Goal: Download file/media

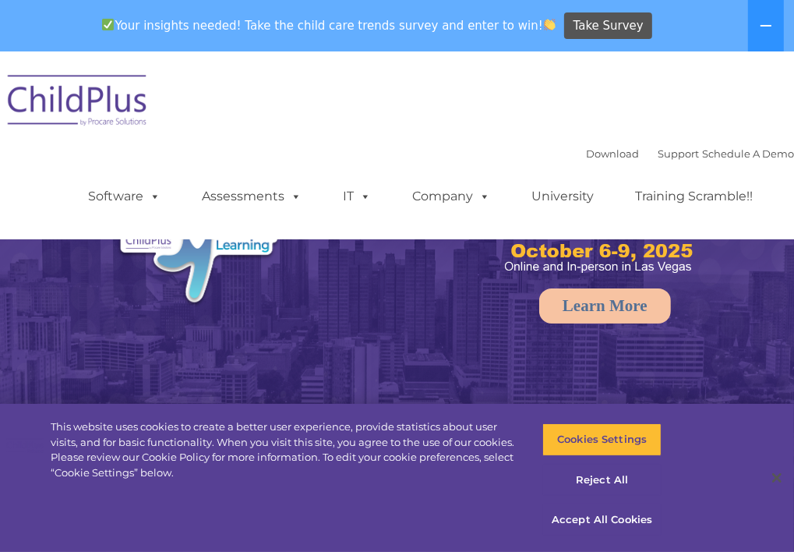
select select "MEDIUM"
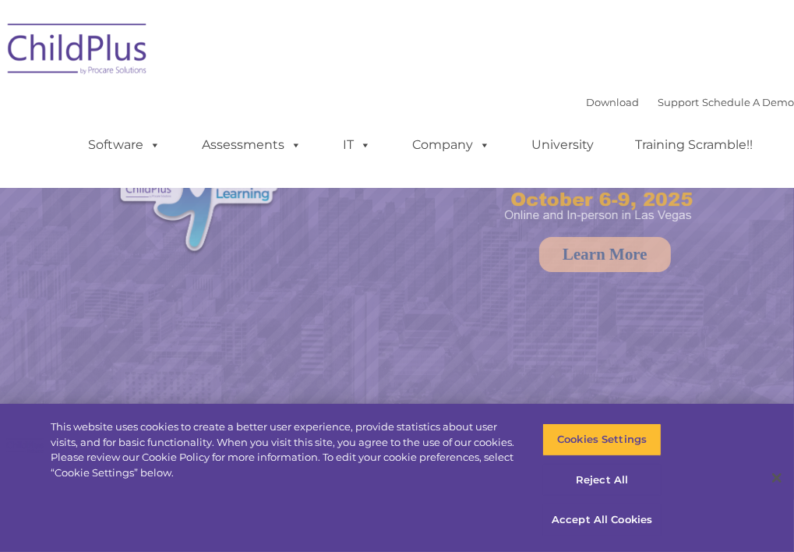
select select "MEDIUM"
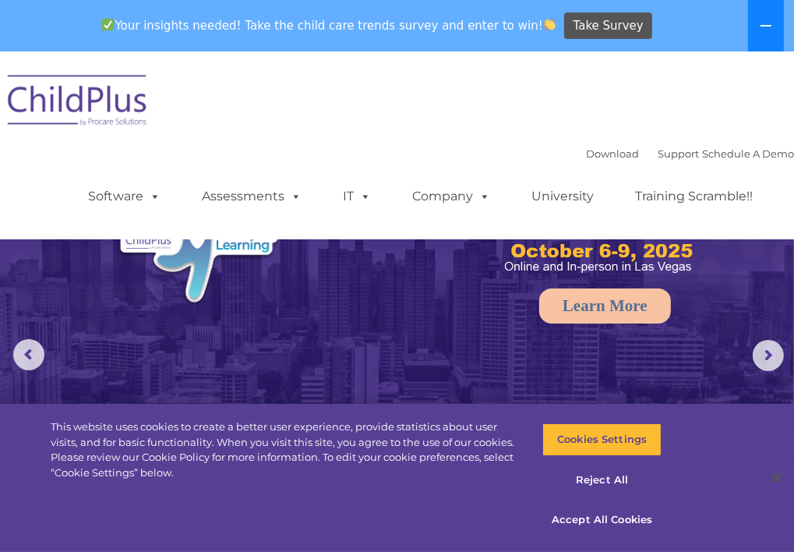
click at [776, 36] on button at bounding box center [766, 25] width 36 height 51
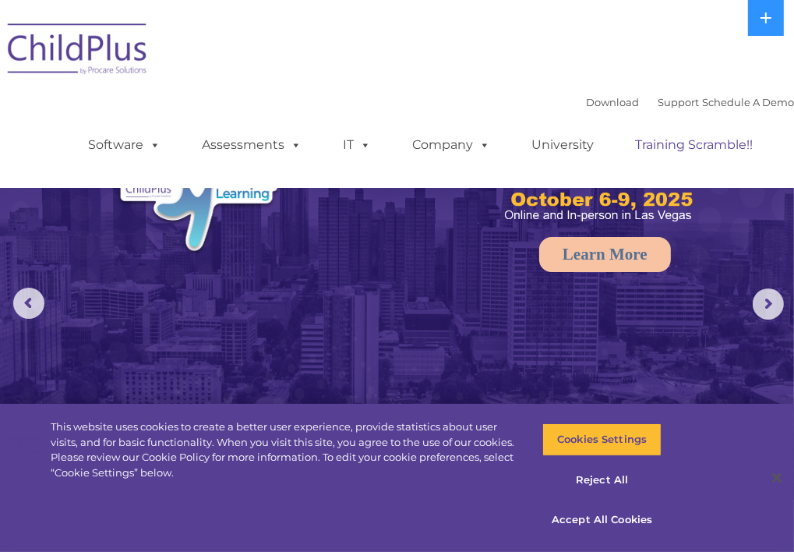
click at [681, 159] on link "Training Scramble!!" at bounding box center [693, 144] width 149 height 31
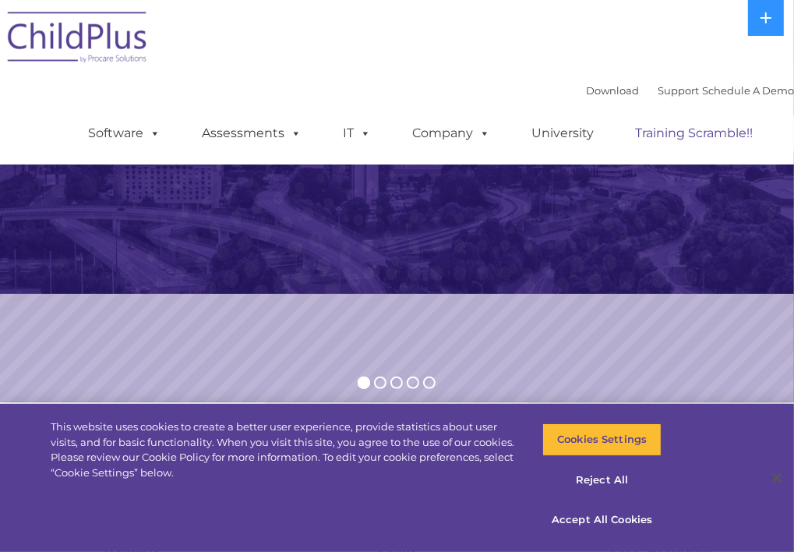
scroll to position [213, 0]
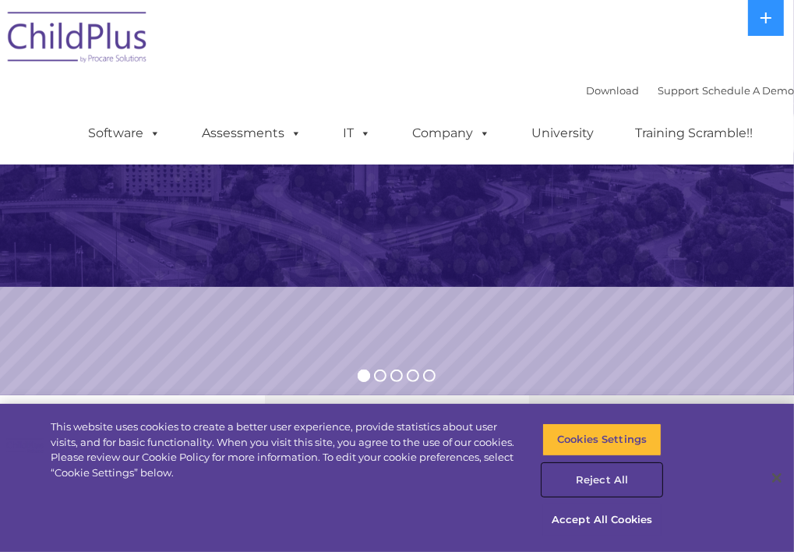
click at [588, 485] on button "Reject All" at bounding box center [601, 480] width 119 height 33
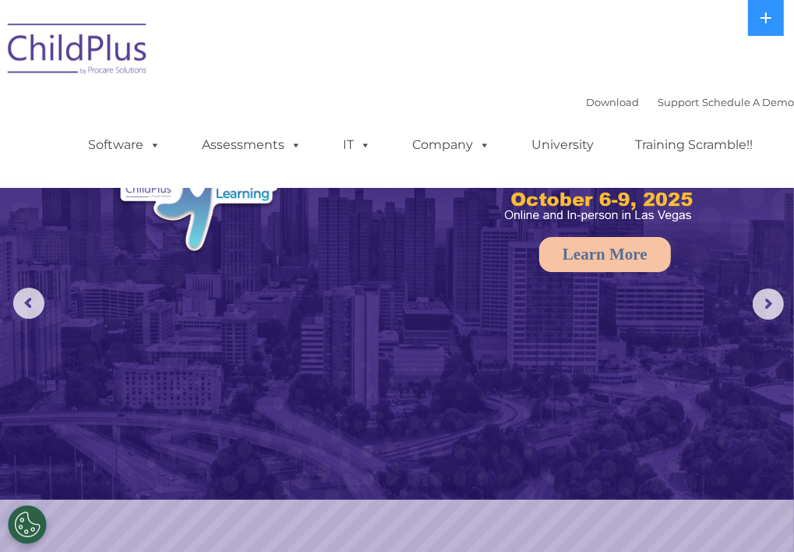
scroll to position [125, 0]
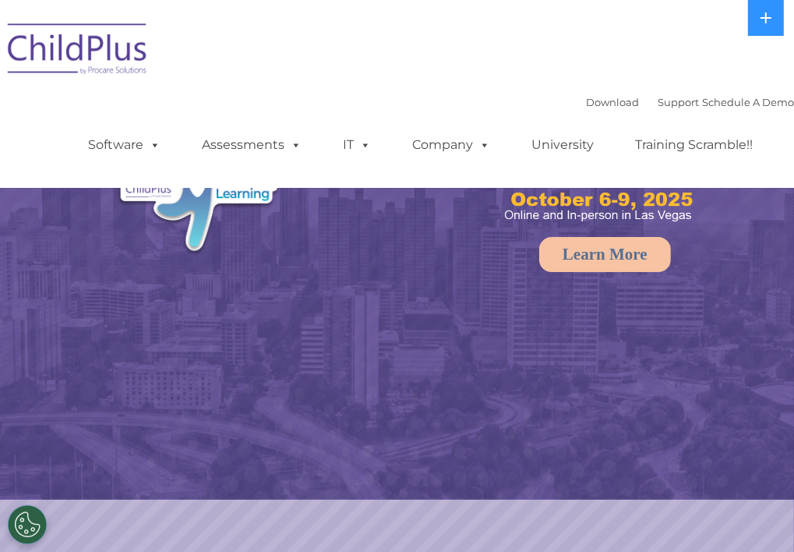
select select "MEDIUM"
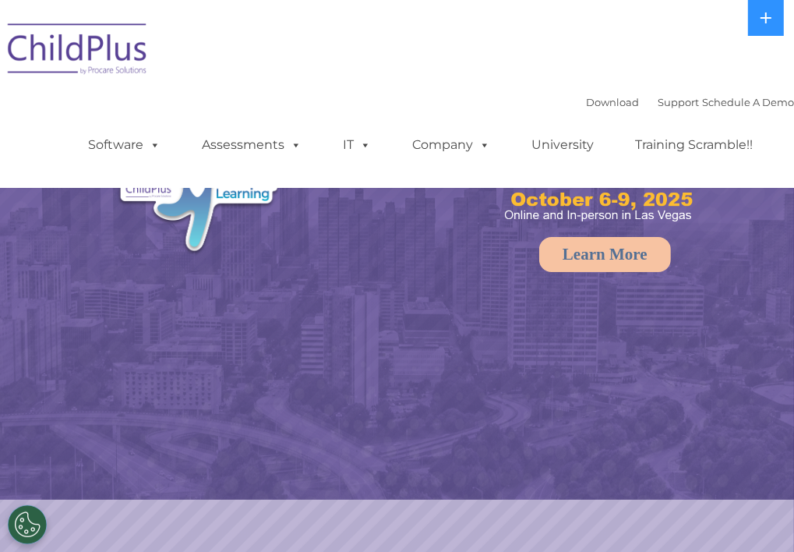
select select "MEDIUM"
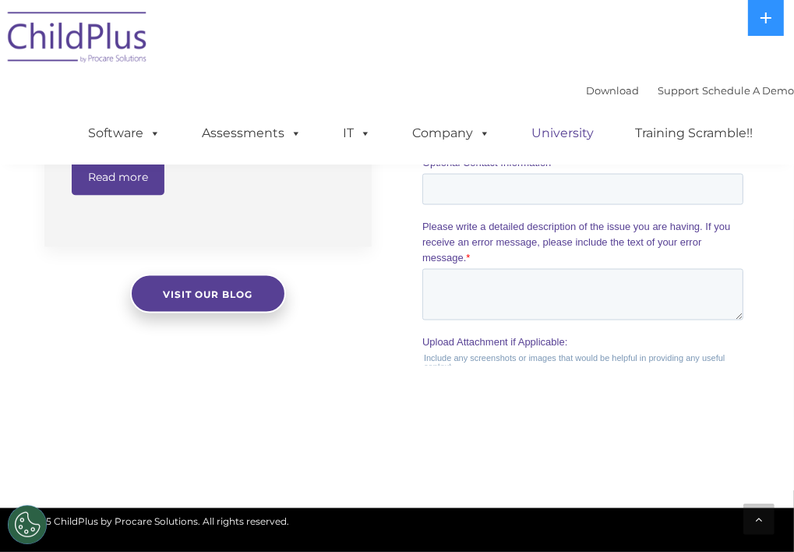
scroll to position [1904, 0]
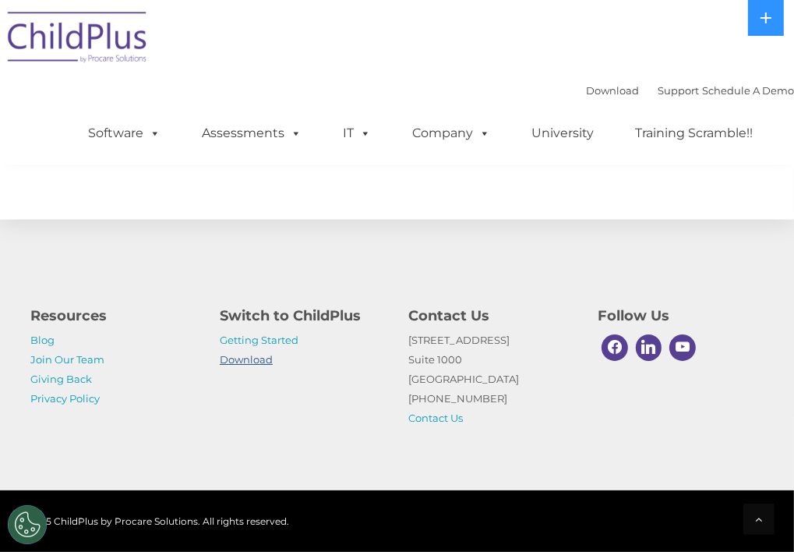
click at [253, 358] on link "Download" at bounding box center [246, 359] width 53 height 12
